Goal: Obtain resource: Download file/media

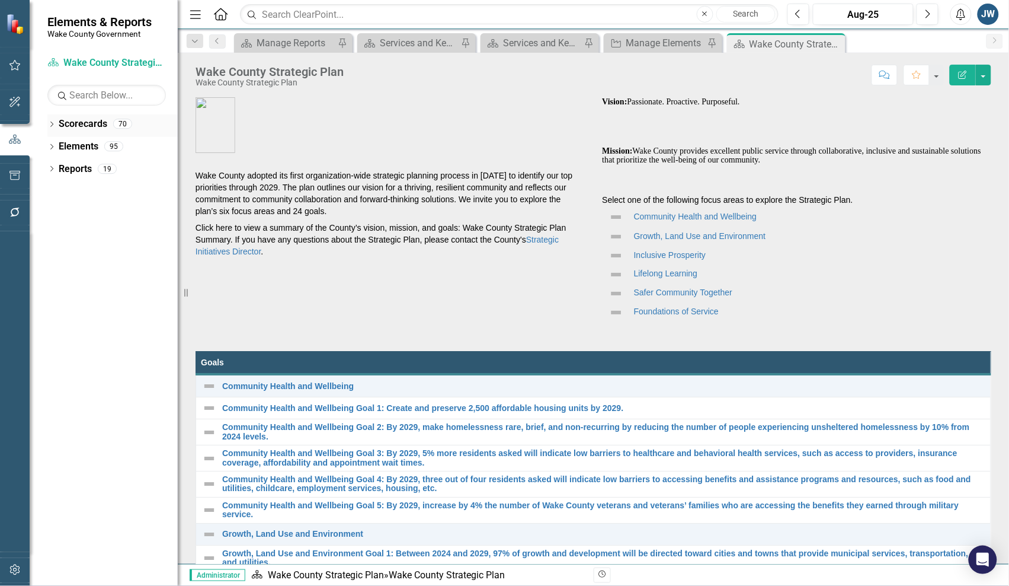
click at [52, 123] on icon "Dropdown" at bounding box center [51, 125] width 8 height 7
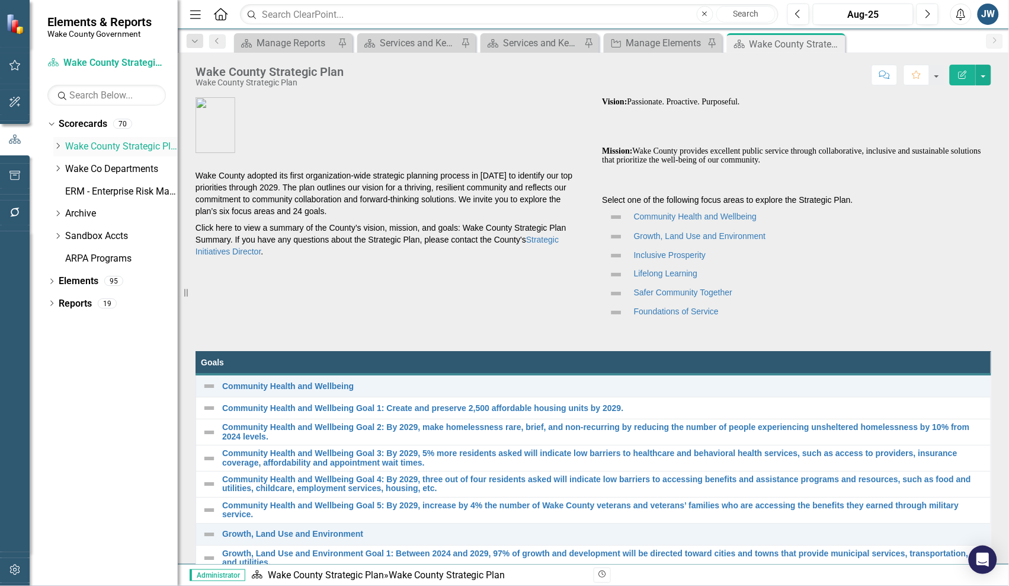
click at [56, 146] on icon "Dropdown" at bounding box center [57, 145] width 9 height 7
click at [97, 143] on link "Wake County Strategic Plan" at bounding box center [121, 147] width 113 height 14
click at [113, 169] on link "Demographics" at bounding box center [127, 169] width 101 height 14
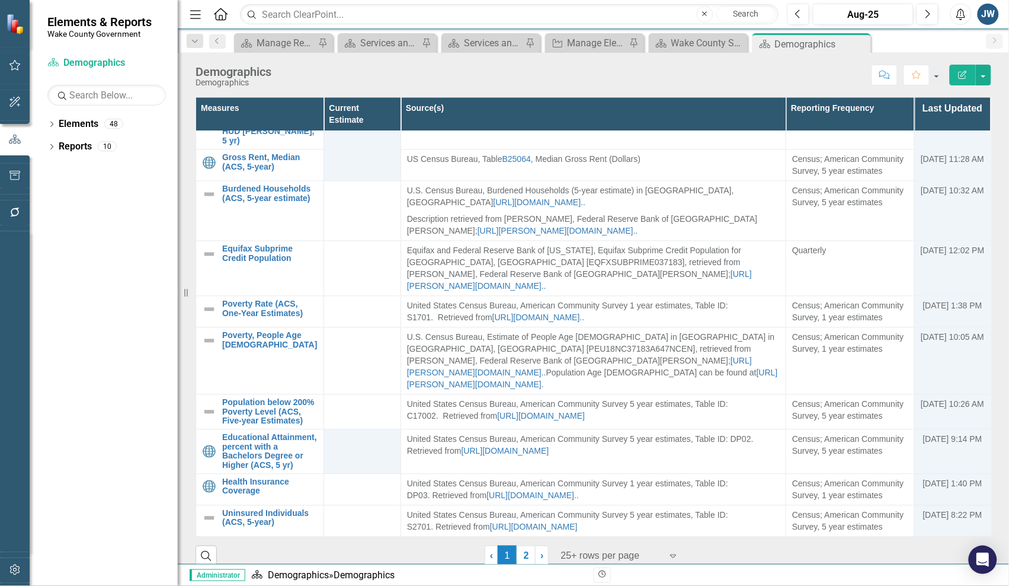
scroll to position [14, 0]
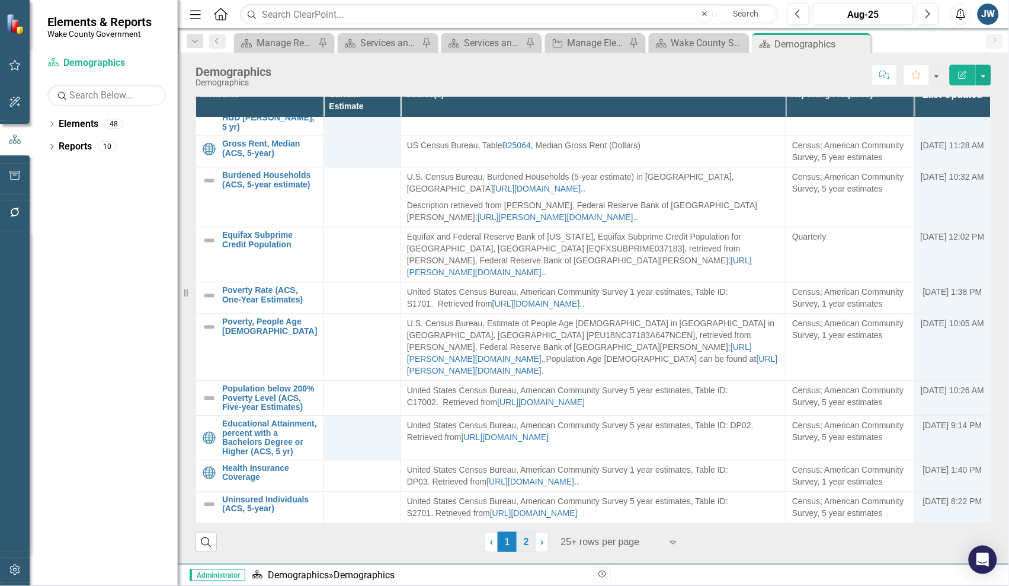
click at [523, 540] on link "2" at bounding box center [526, 542] width 19 height 20
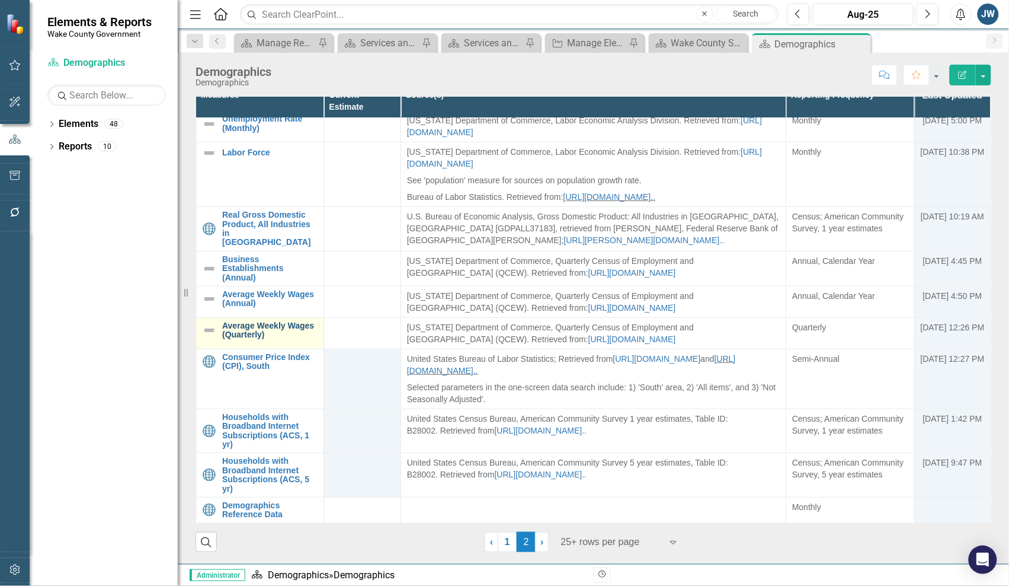
click at [254, 327] on link "Average Weekly Wages (Quarterly)" at bounding box center [269, 330] width 95 height 18
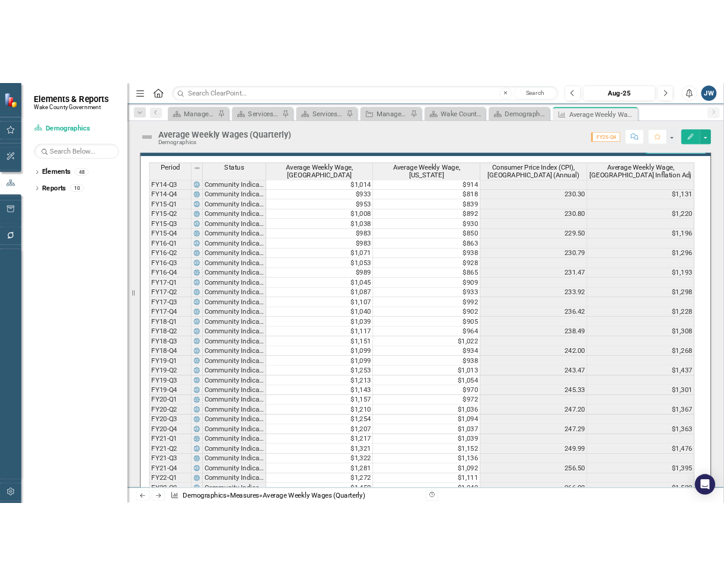
scroll to position [296, 0]
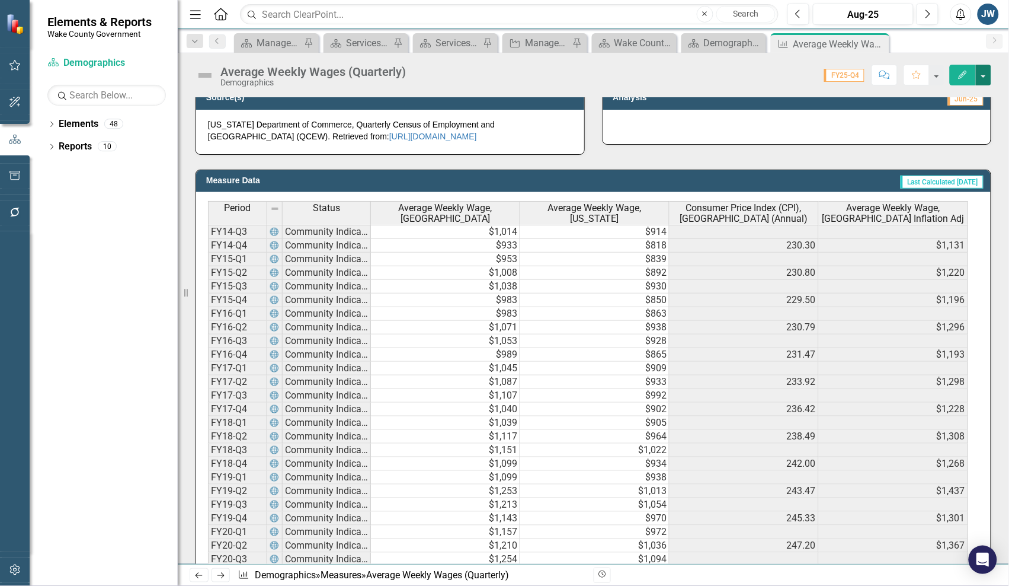
click at [985, 78] on button "button" at bounding box center [983, 75] width 15 height 21
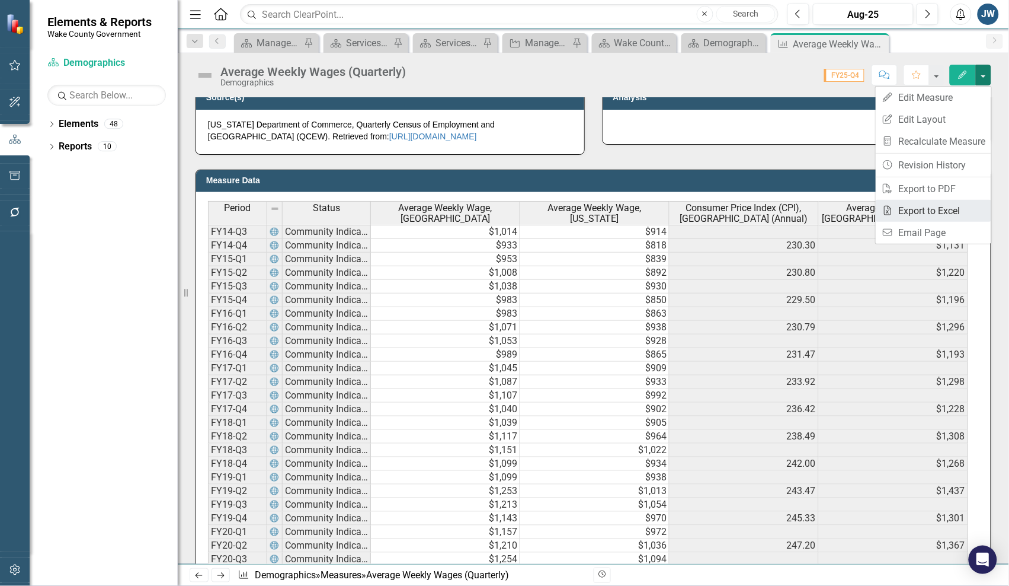
click at [922, 208] on link "Excel Export to Excel" at bounding box center [934, 211] width 116 height 22
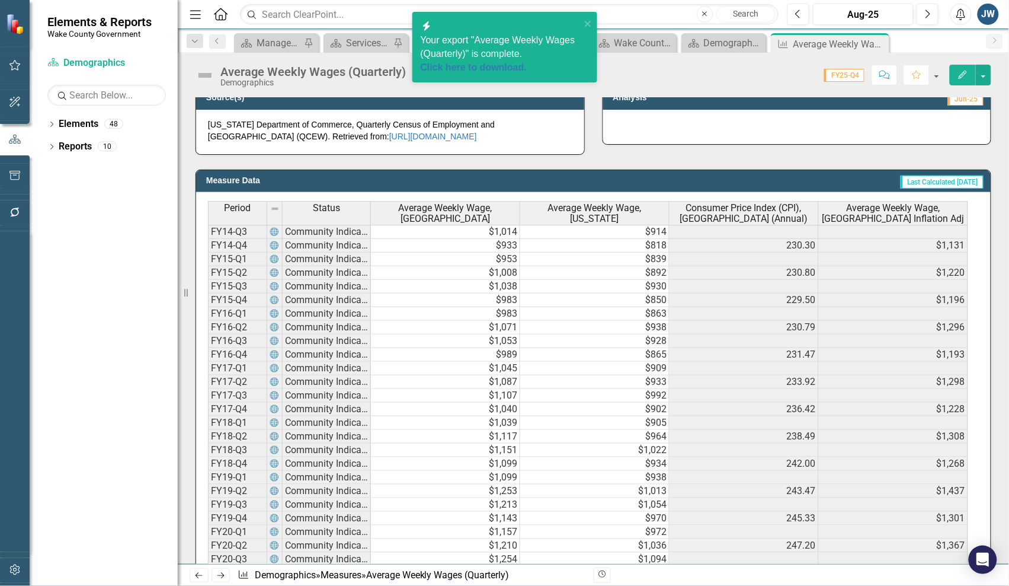
click at [538, 578] on div "Measure Demographics » Measures » Average Weekly Wages (Quarterly)" at bounding box center [411, 575] width 347 height 14
click at [483, 64] on link "Click here to download." at bounding box center [474, 67] width 107 height 10
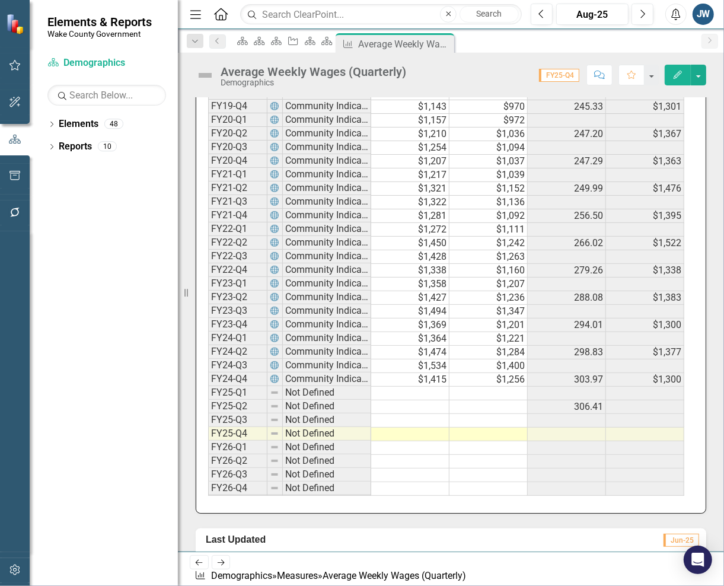
scroll to position [744, 0]
click at [398, 436] on td at bounding box center [410, 435] width 78 height 14
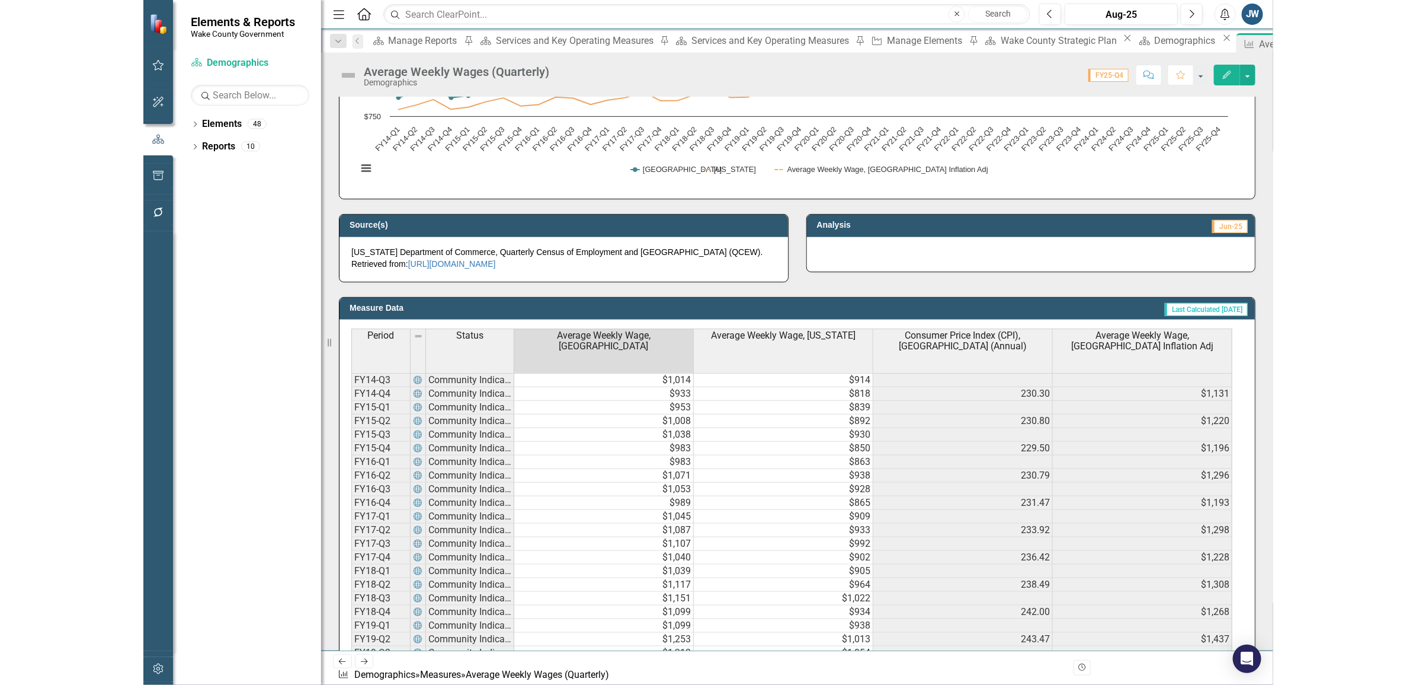
scroll to position [0, 0]
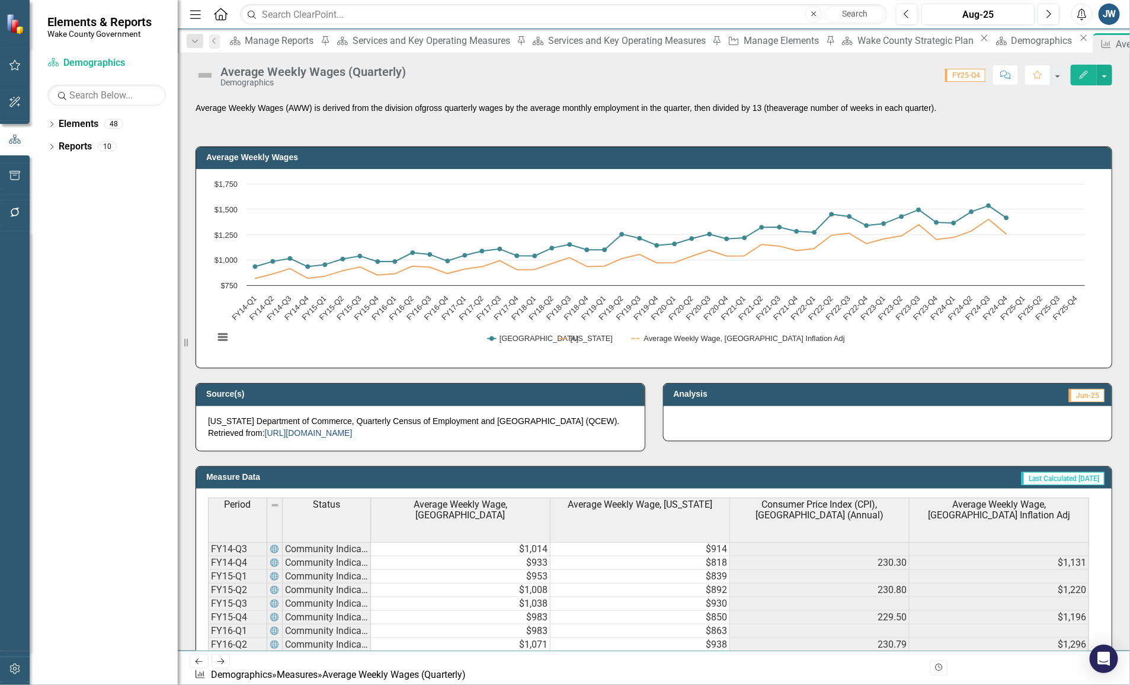
click at [353, 433] on link "[URL][DOMAIN_NAME]" at bounding box center [309, 432] width 88 height 9
